Goal: Information Seeking & Learning: Learn about a topic

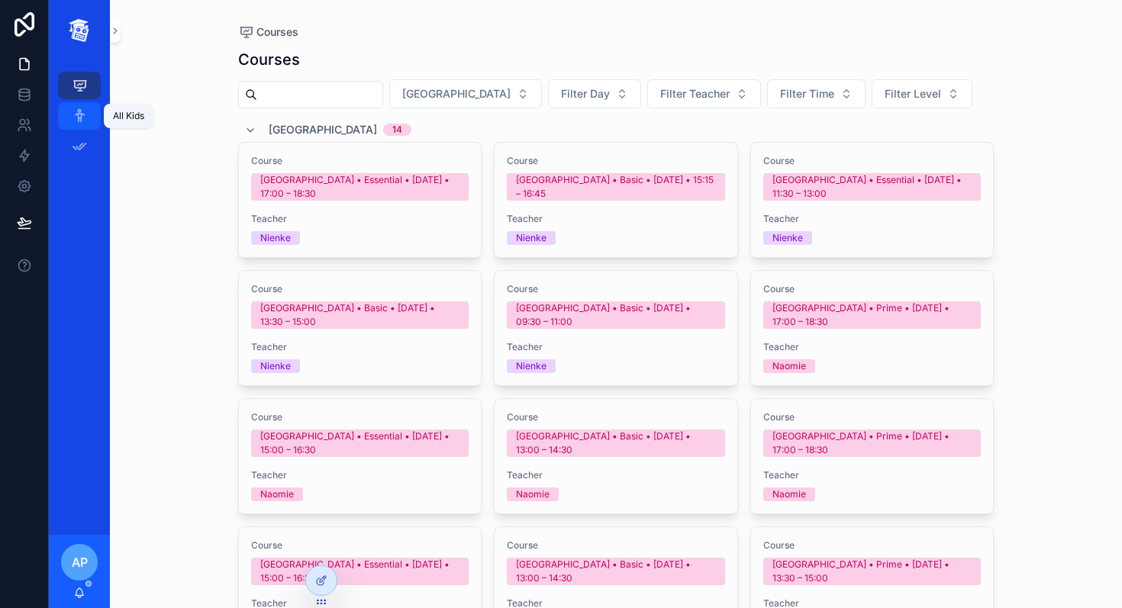
click at [76, 111] on icon "scrollable content" at bounding box center [79, 115] width 15 height 15
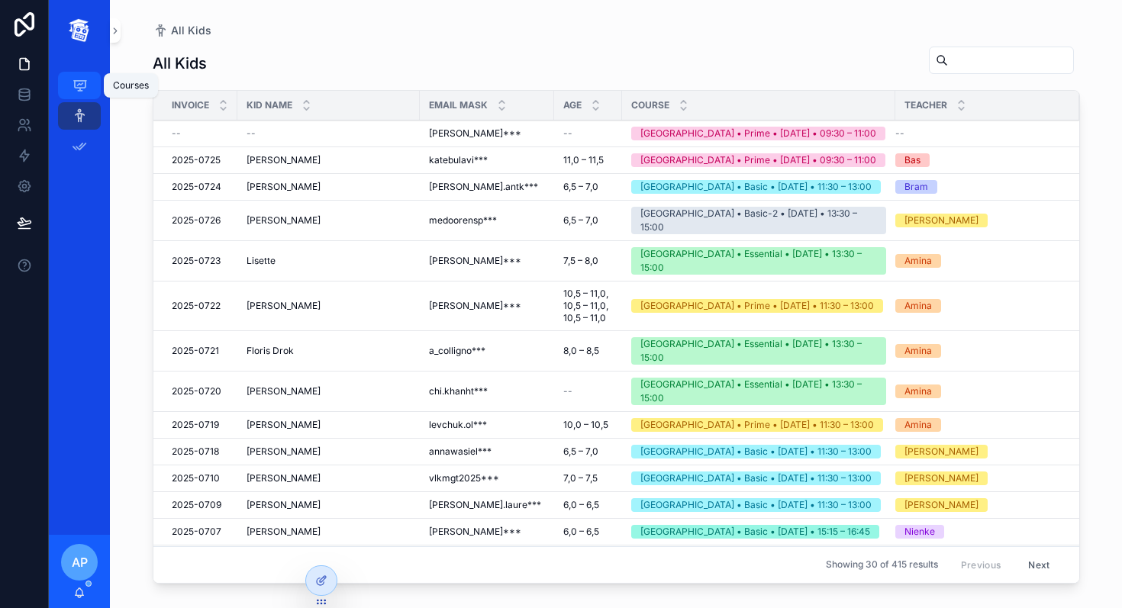
click at [73, 81] on icon "scrollable content" at bounding box center [79, 85] width 15 height 15
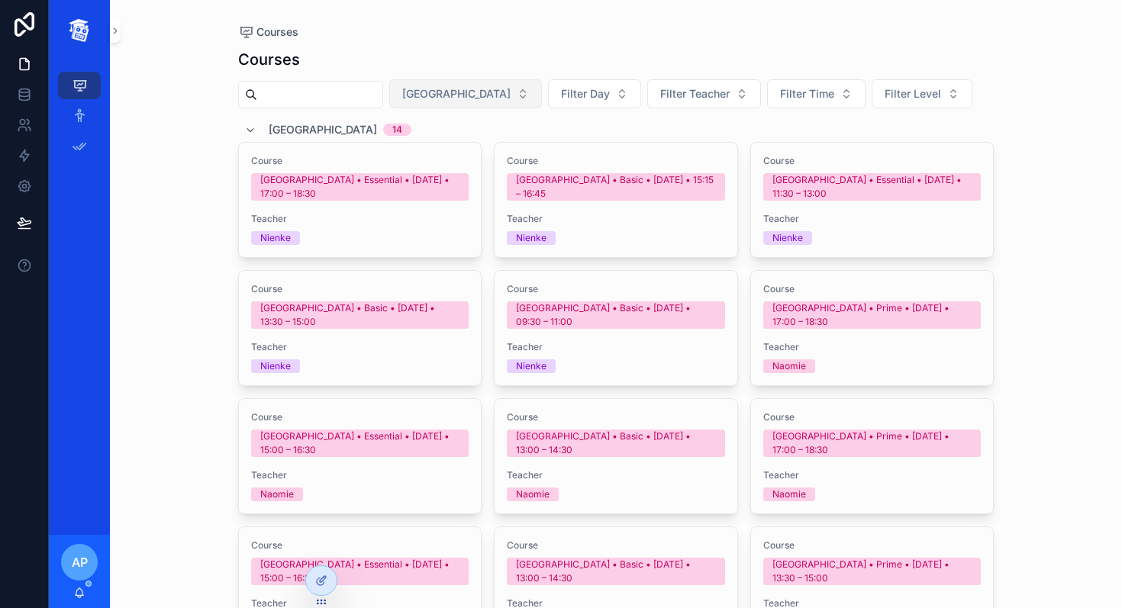
click at [475, 83] on button "[GEOGRAPHIC_DATA]" at bounding box center [465, 93] width 153 height 29
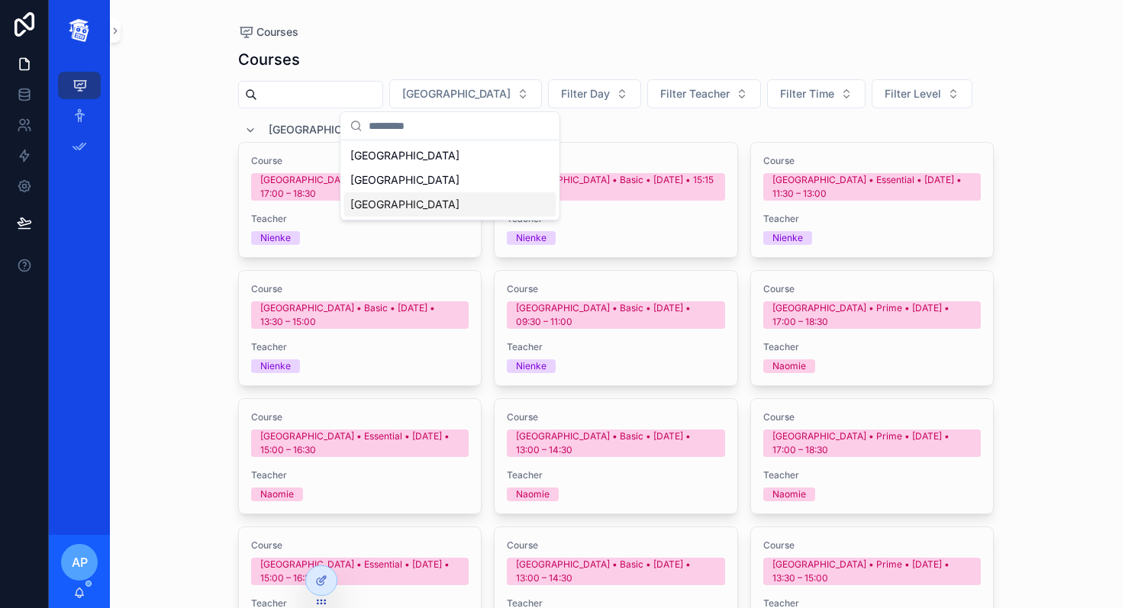
click at [406, 199] on div "[GEOGRAPHIC_DATA]" at bounding box center [450, 204] width 212 height 24
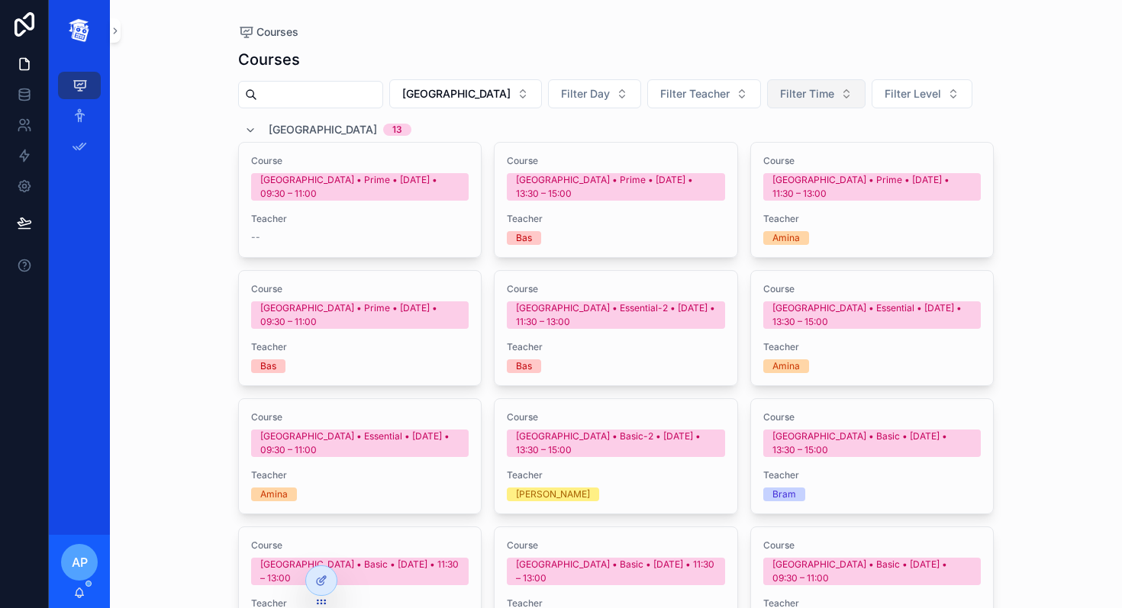
click at [784, 89] on span "Filter Time" at bounding box center [807, 93] width 54 height 15
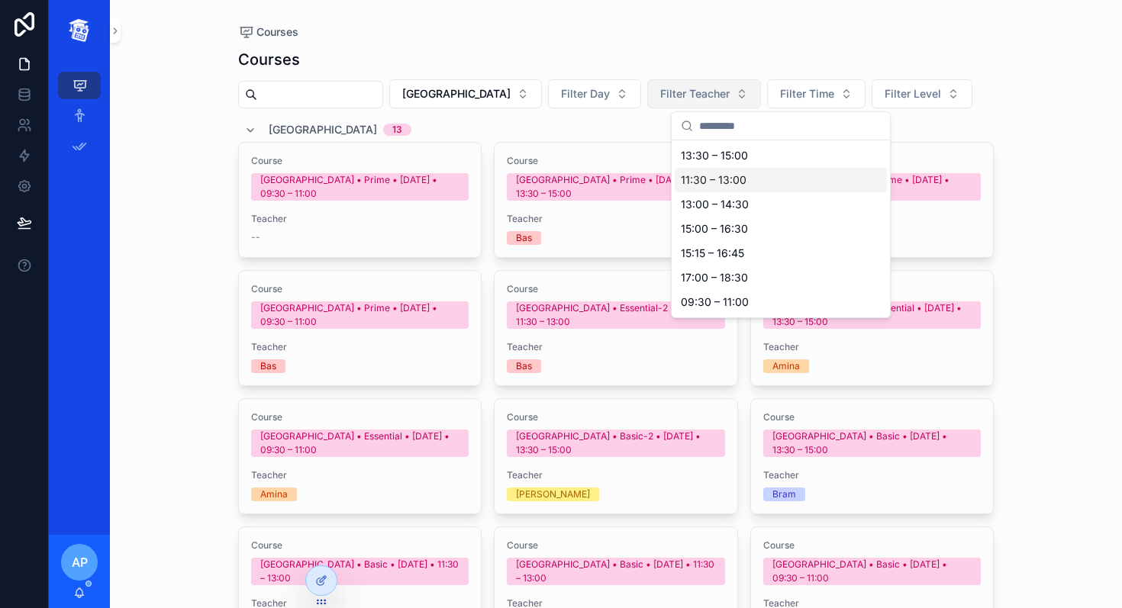
click at [670, 98] on span "Filter Teacher" at bounding box center [694, 93] width 69 height 15
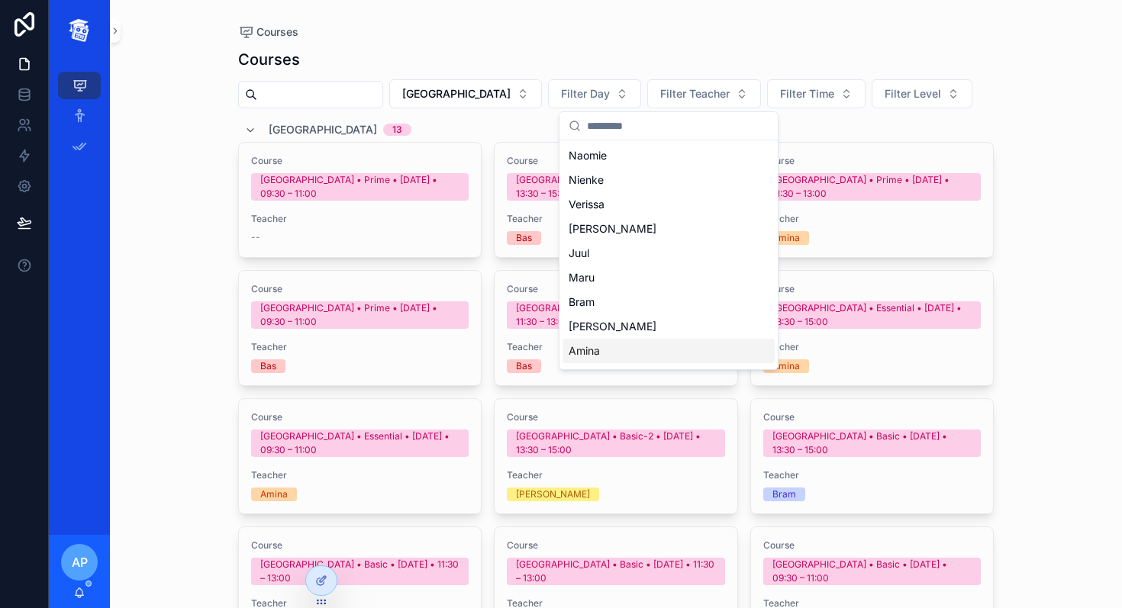
click at [595, 353] on div "Amina" at bounding box center [668, 351] width 212 height 24
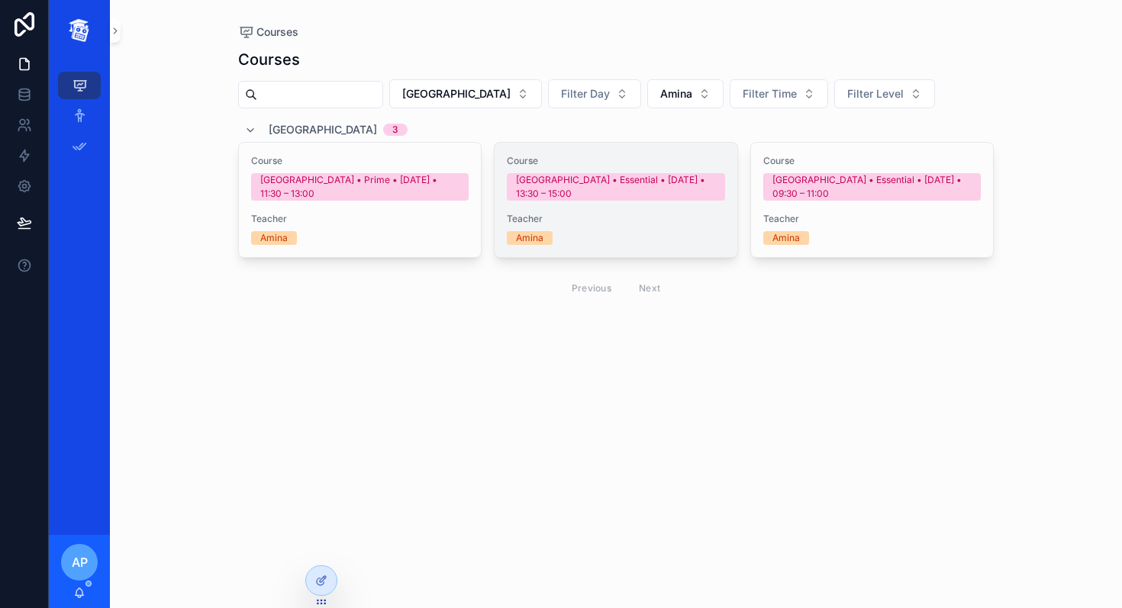
click at [553, 214] on span "Teacher" at bounding box center [616, 219] width 218 height 12
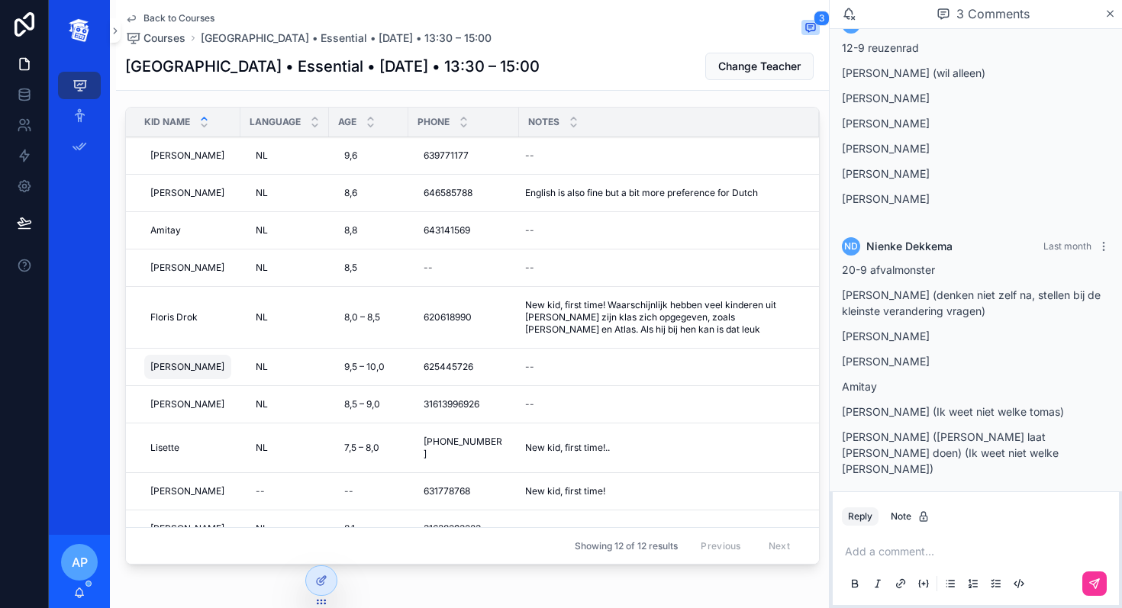
scroll to position [116, 0]
click at [815, 26] on icon "scrollable content" at bounding box center [810, 27] width 12 height 12
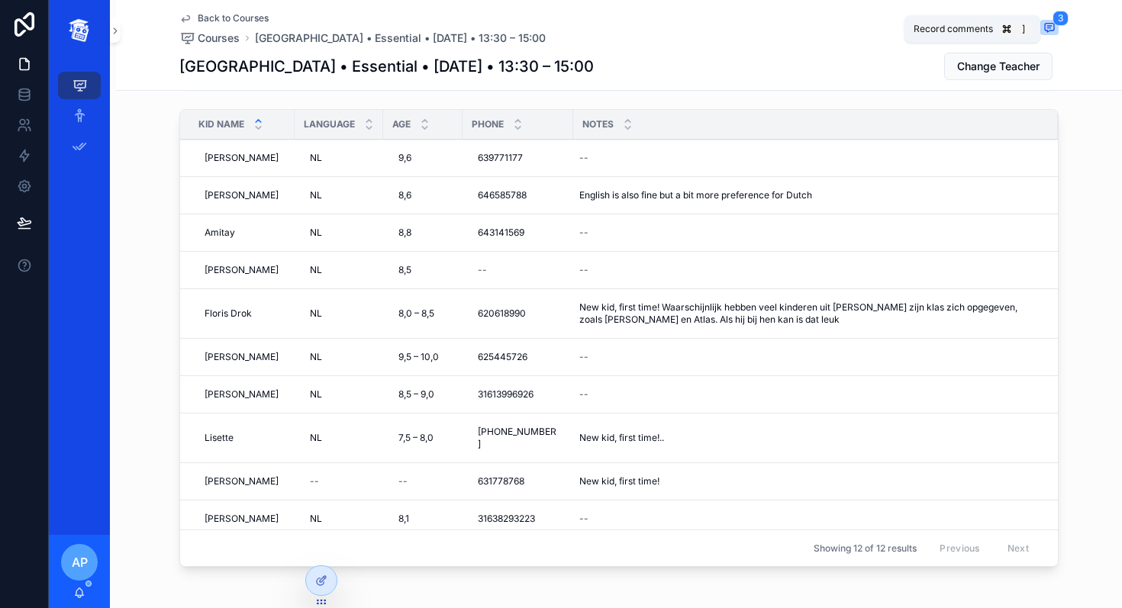
click at [1049, 29] on icon "scrollable content" at bounding box center [1049, 27] width 12 height 12
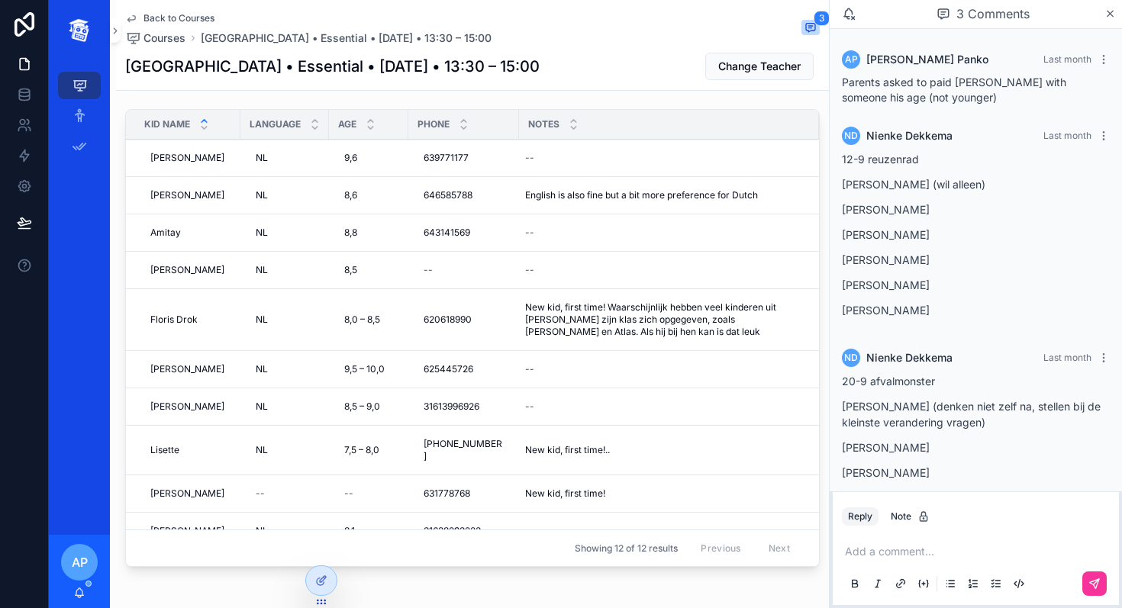
scroll to position [111, 0]
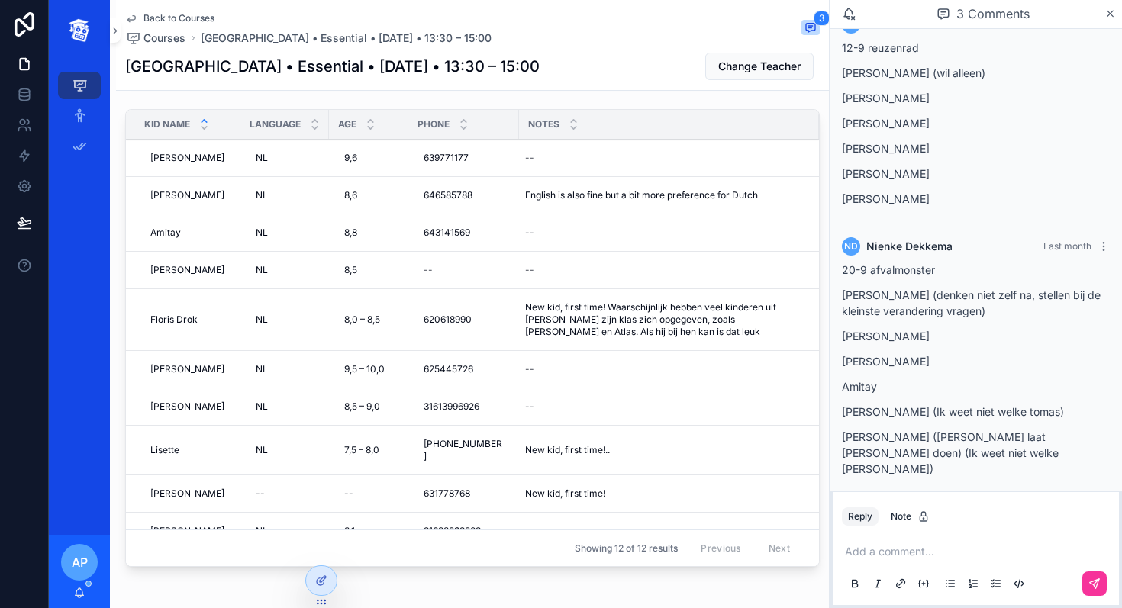
click at [934, 553] on p "scrollable content" at bounding box center [979, 551] width 268 height 15
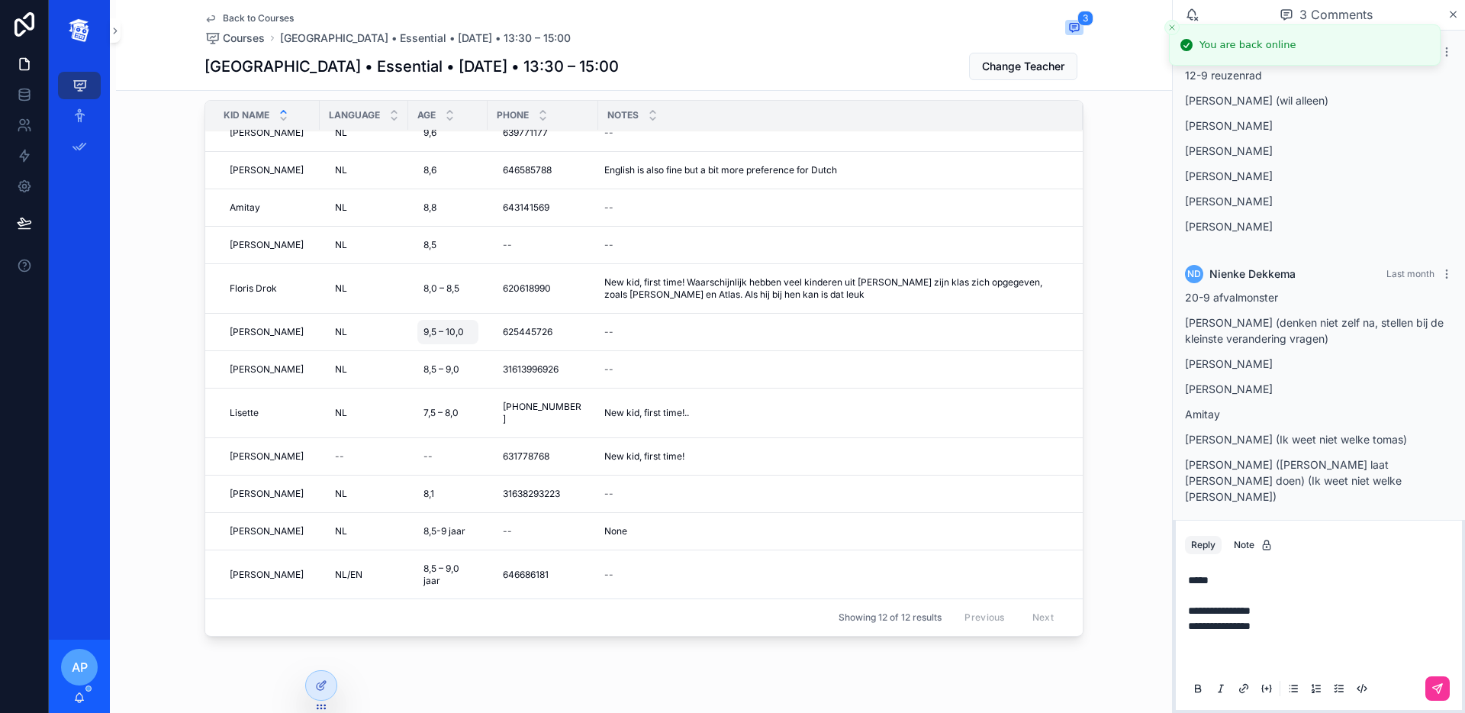
scroll to position [11, 0]
